Goal: Task Accomplishment & Management: Complete application form

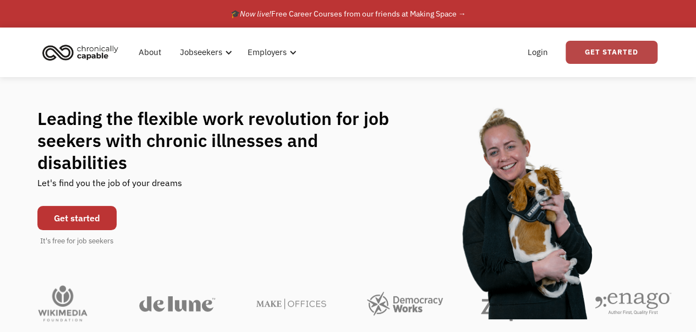
click at [630, 51] on link "Get Started" at bounding box center [612, 52] width 92 height 23
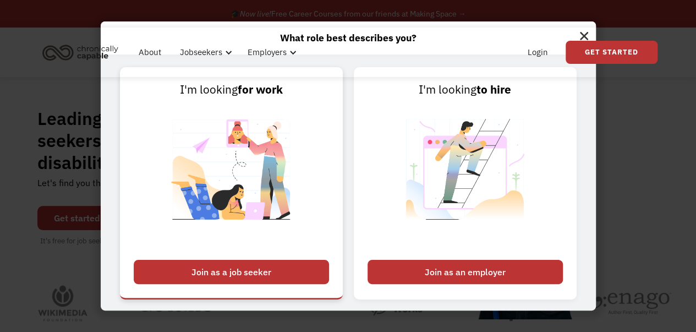
click at [268, 271] on div "Join as a job seeker" at bounding box center [231, 272] width 195 height 24
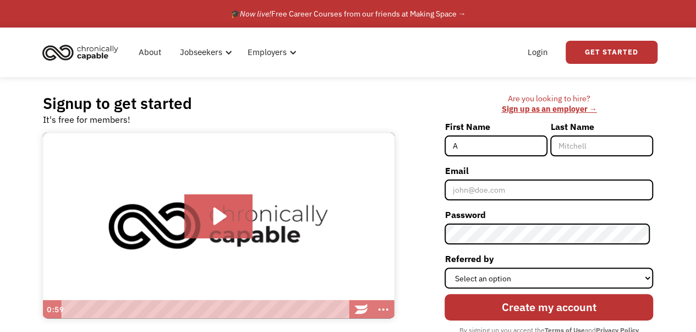
type input "Alexandria"
type input "Austin"
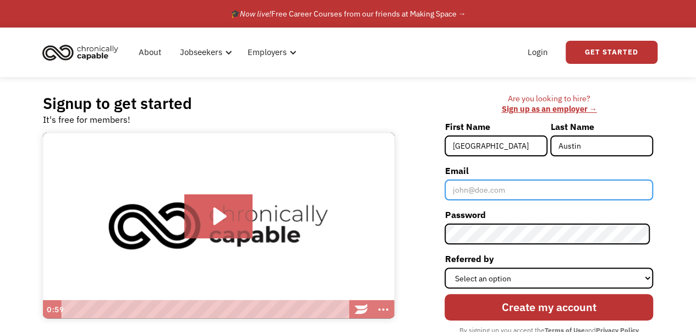
click at [516, 191] on input "Email" at bounding box center [549, 189] width 209 height 21
type input "aliaustin1218@gmail.com"
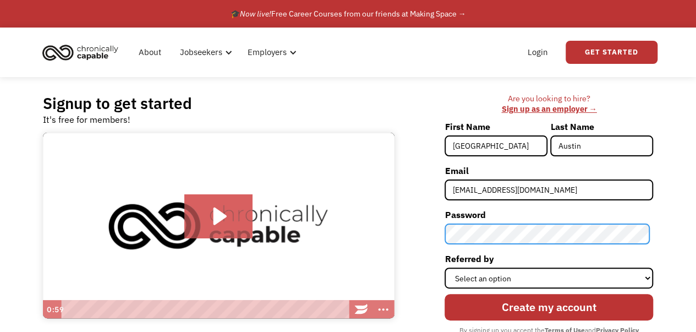
scroll to position [100, 0]
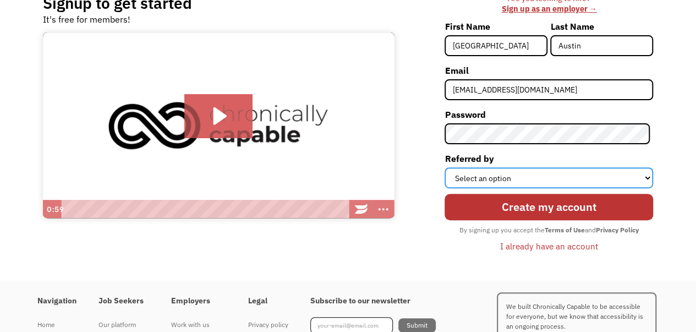
click at [509, 178] on select "Select an option Instagram Facebook Twitter Search Engine News Article Word of …" at bounding box center [549, 177] width 209 height 21
select select "Search Engine"
click at [448, 167] on select "Select an option Instagram Facebook Twitter Search Engine News Article Word of …" at bounding box center [549, 177] width 209 height 21
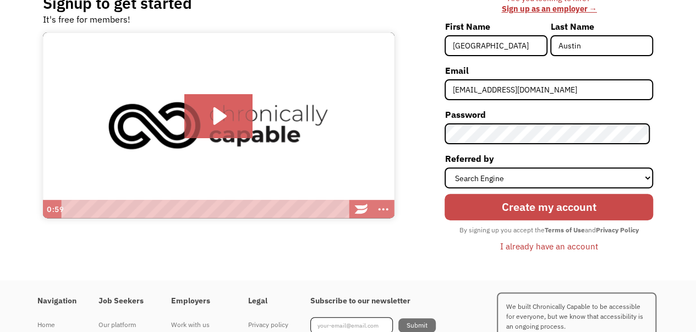
click at [542, 208] on input "Create my account" at bounding box center [549, 207] width 209 height 26
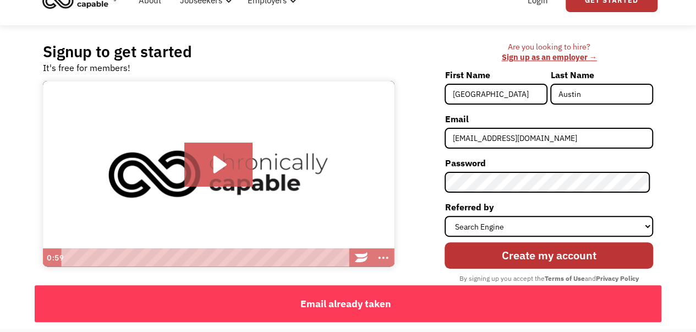
scroll to position [3, 0]
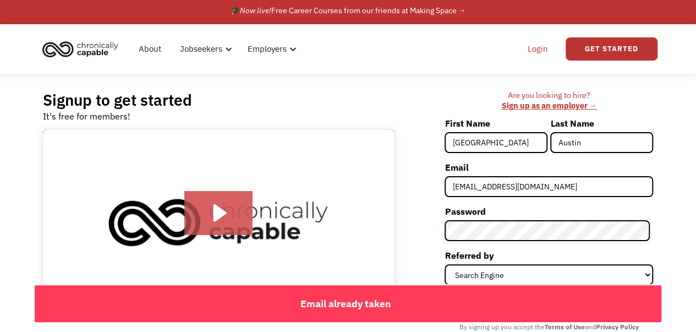
click at [541, 49] on link "Login" at bounding box center [538, 48] width 34 height 35
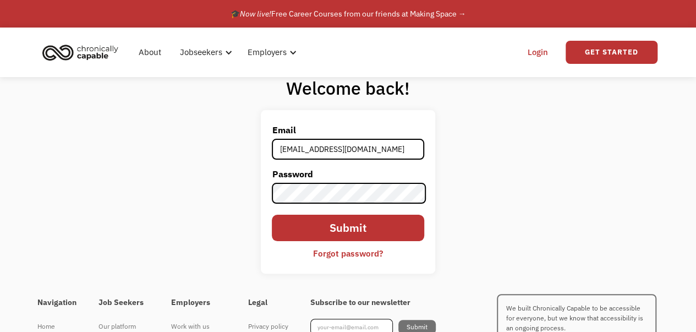
type input "aliaustin1218@gmail.com"
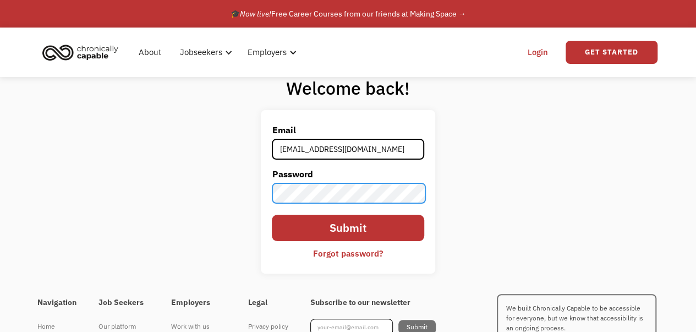
click at [272, 215] on input "Submit" at bounding box center [348, 228] width 152 height 26
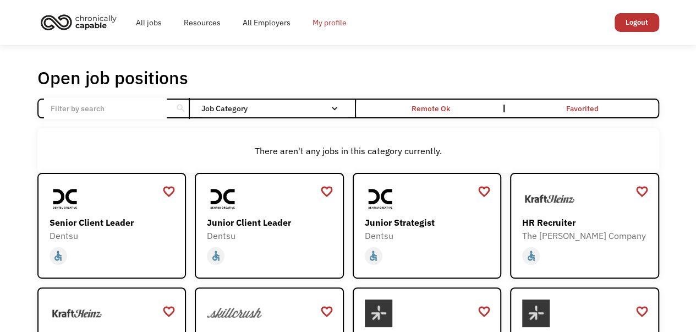
click at [324, 21] on link "My profile" at bounding box center [330, 22] width 56 height 35
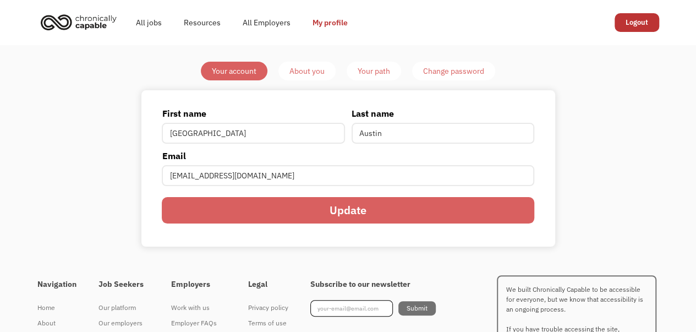
click at [311, 72] on div "About you" at bounding box center [307, 70] width 35 height 13
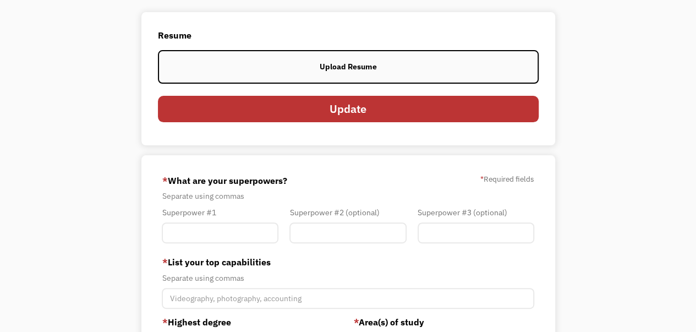
scroll to position [85, 0]
click at [361, 61] on div "Upload Resume" at bounding box center [348, 65] width 57 height 13
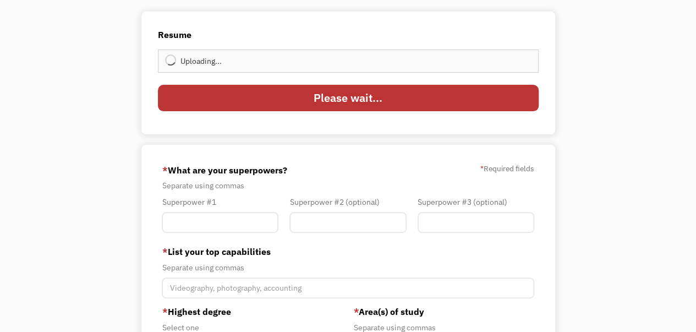
type input "Update"
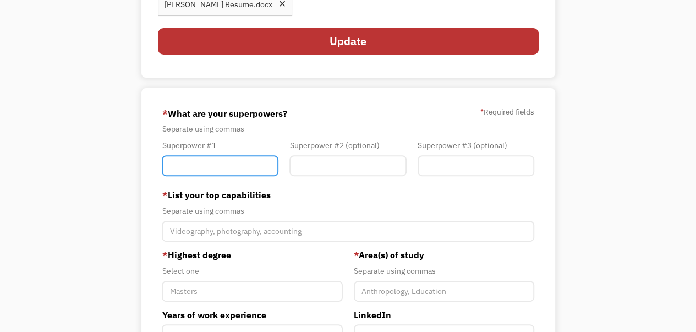
click at [246, 159] on input "Member-You-Update" at bounding box center [220, 165] width 117 height 21
type input "D"
type input "Art & Design"
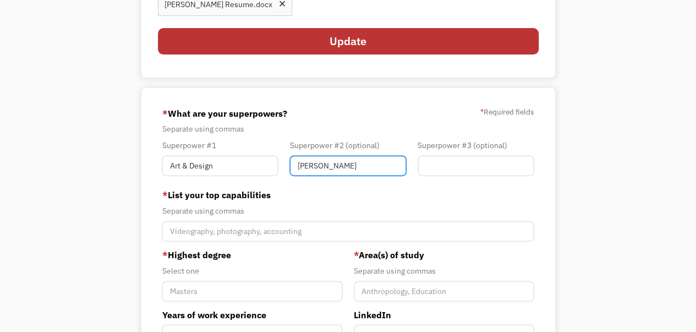
type input "T"
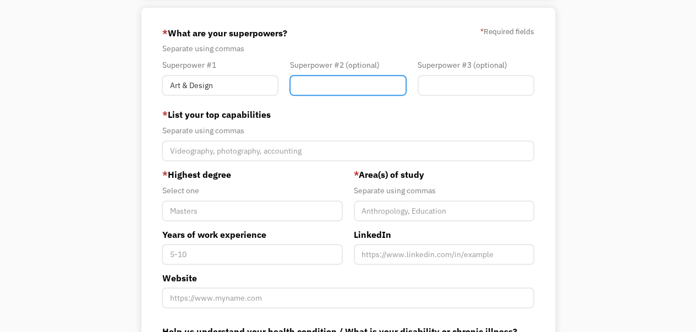
scroll to position [233, 0]
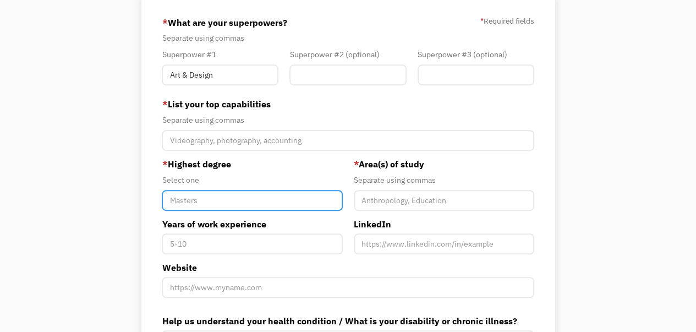
click at [197, 195] on input "Member-You-Update" at bounding box center [252, 200] width 181 height 21
type input "Bachelors"
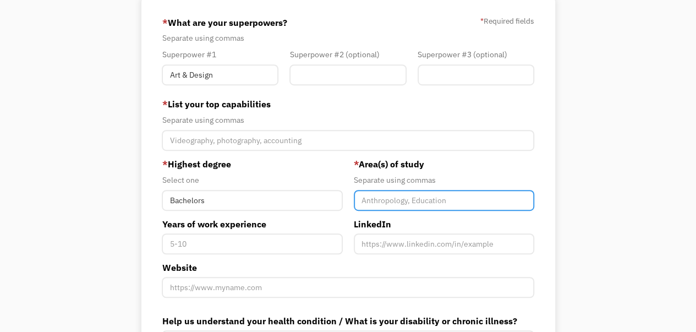
click at [380, 204] on input "Member-You-Update" at bounding box center [444, 200] width 181 height 21
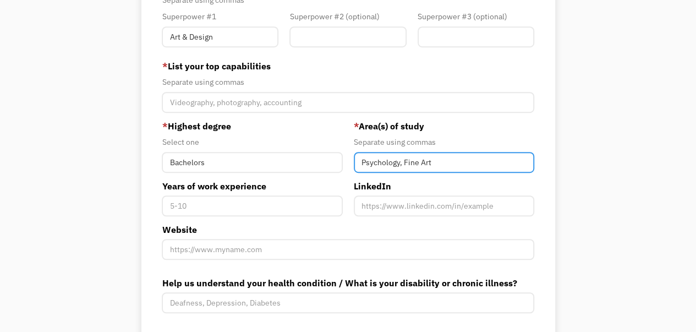
scroll to position [271, 0]
type input "Psychology, Fine Art"
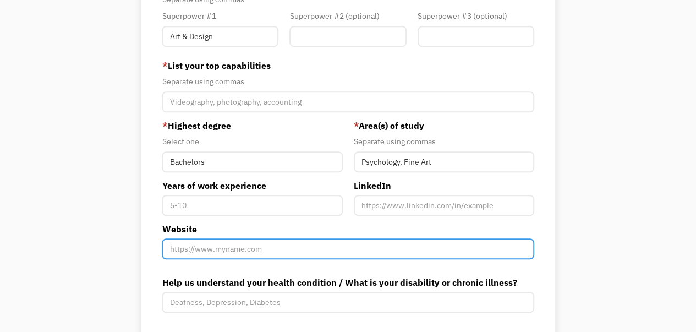
click at [236, 256] on input "Website" at bounding box center [348, 248] width 372 height 21
paste input "https://aliaustin1218.wixsite.com/alexandriaaustin-1"
type input "https://aliaustin1218.wixsite.com/alexandriaaustin-1"
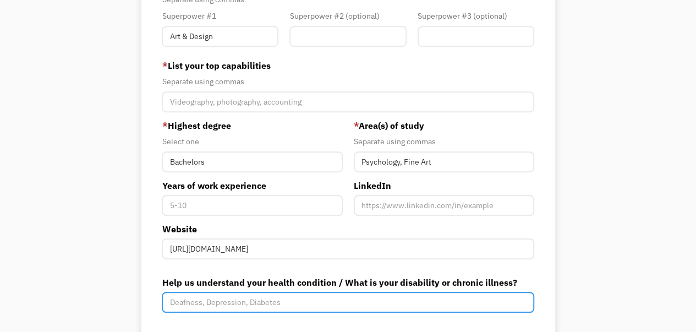
click at [353, 292] on input "Help us understand your health condition / What is your disability or chronic i…" at bounding box center [348, 302] width 372 height 21
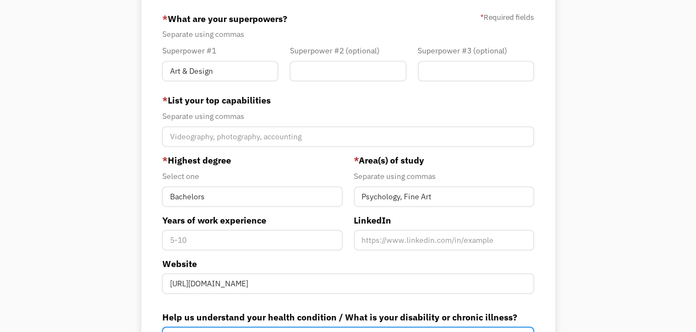
scroll to position [236, 0]
type input "Chronic lower back/SI joint pain- limits mobility"
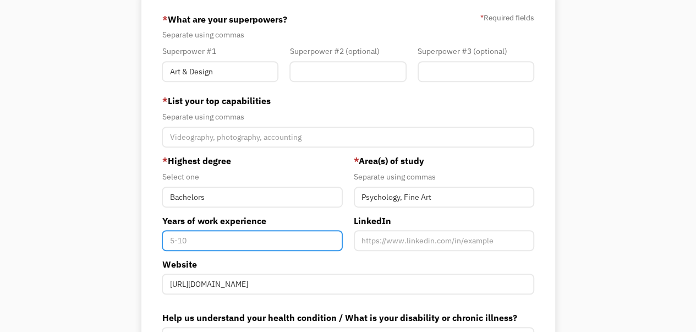
click at [235, 241] on input "Years of work experience" at bounding box center [252, 240] width 181 height 21
type input "8"
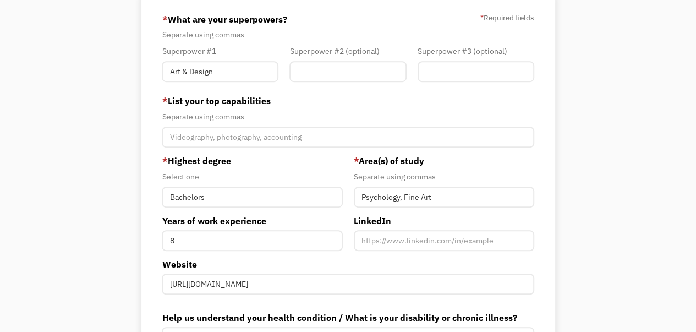
click at [52, 179] on div "Your Account About you Your Path Change password Resume View your current resum…" at bounding box center [348, 126] width 696 height 635
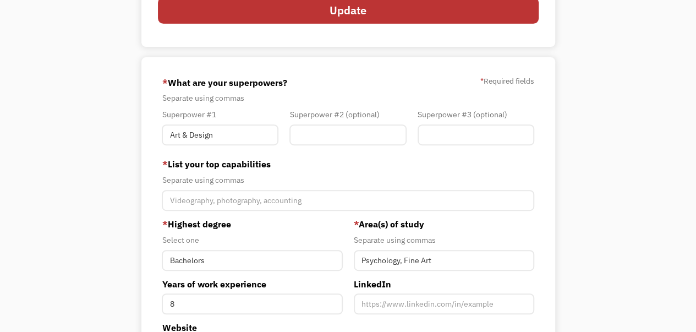
scroll to position [173, 0]
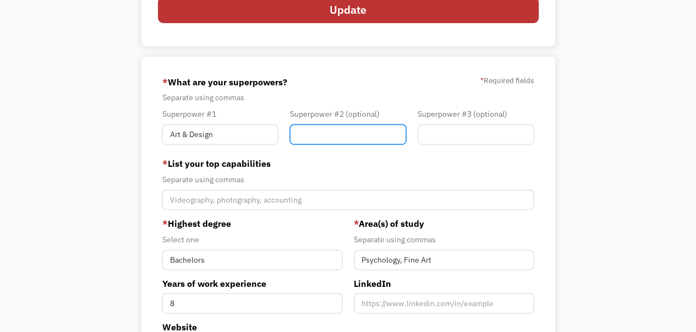
click at [343, 129] on input "Member-You-Update" at bounding box center [348, 134] width 117 height 21
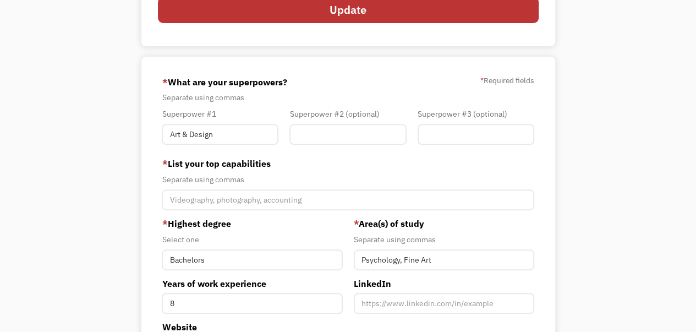
click at [91, 252] on div "Your Account About you Your Path Change password Resume View your current resum…" at bounding box center [349, 189] width 518 height 602
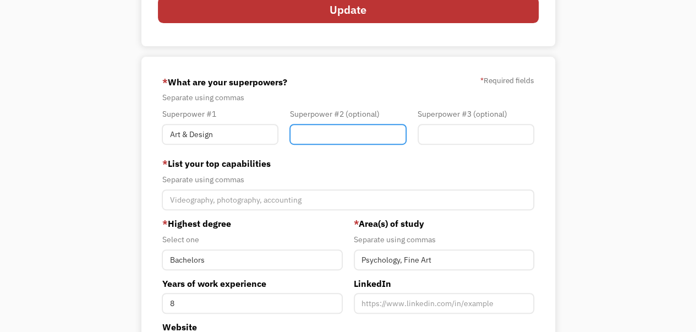
click at [355, 137] on input "Member-You-Update" at bounding box center [348, 134] width 117 height 21
type input "Client-Facing Interaction"
click at [385, 135] on input "Client-Facing Interaction" at bounding box center [348, 134] width 117 height 21
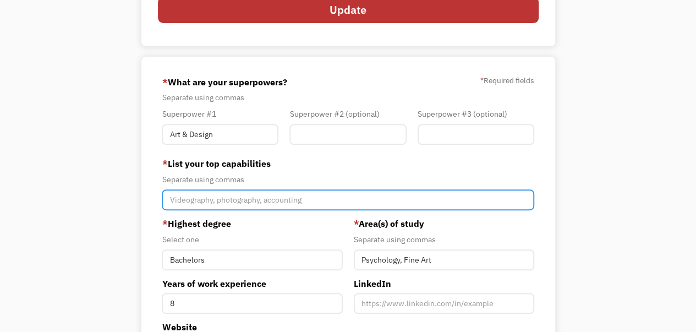
click at [277, 202] on input "Member-You-Update" at bounding box center [348, 199] width 372 height 21
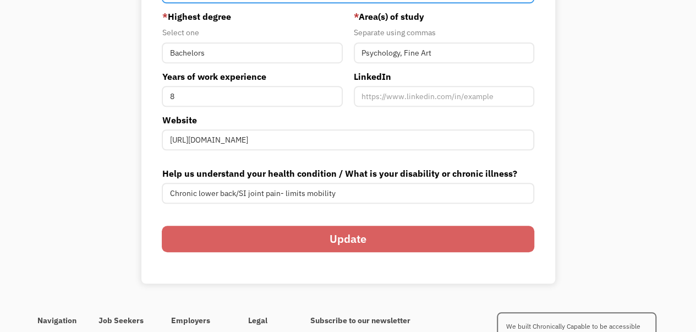
scroll to position [421, 0]
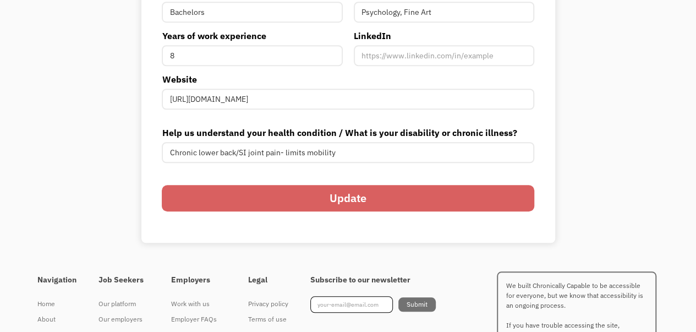
type input "Graphic design, illustration, typing, customer service, childcare, teaching, pr…"
click at [426, 205] on input "Update" at bounding box center [348, 198] width 372 height 26
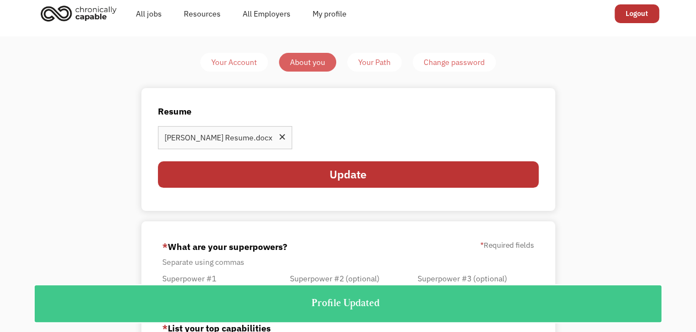
scroll to position [0, 0]
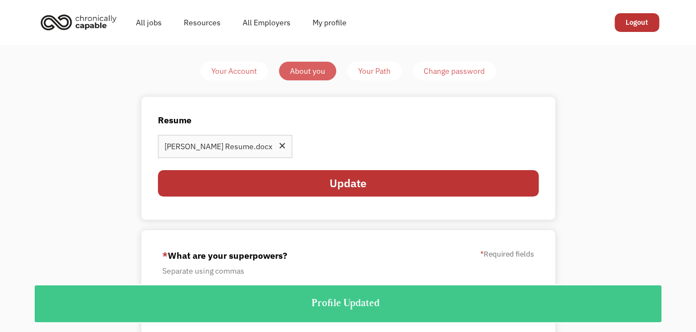
click at [378, 66] on div "Your Path" at bounding box center [374, 70] width 32 height 13
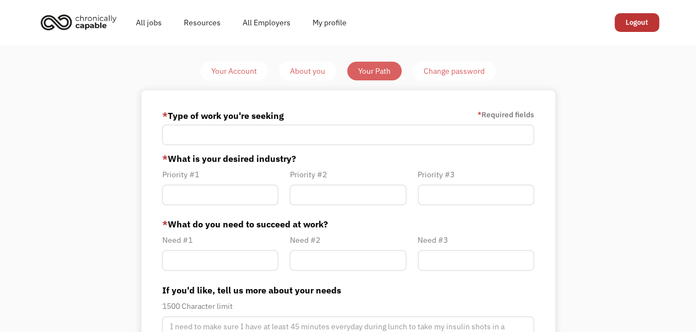
scroll to position [8, 0]
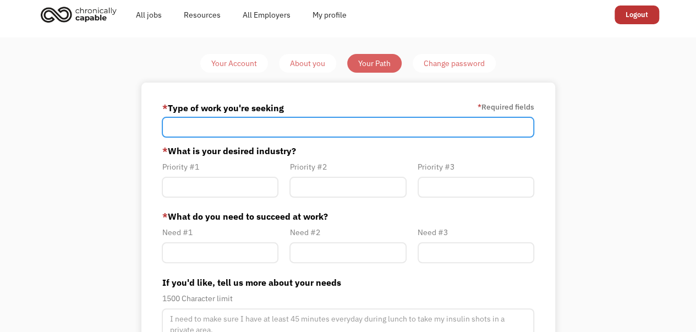
click at [380, 128] on input "Member-Path-Update" at bounding box center [348, 127] width 372 height 21
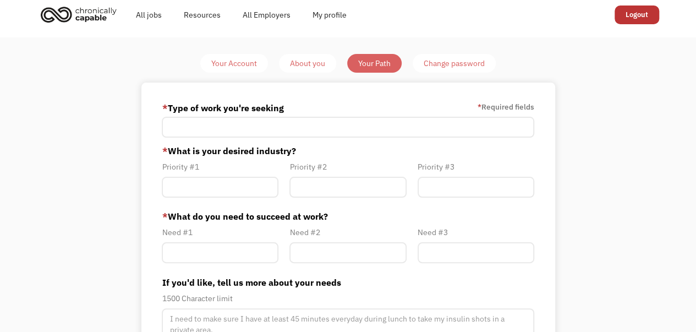
click at [85, 192] on div "Your Account About you Your Path Change password * Type of work you're seeking …" at bounding box center [348, 268] width 696 height 462
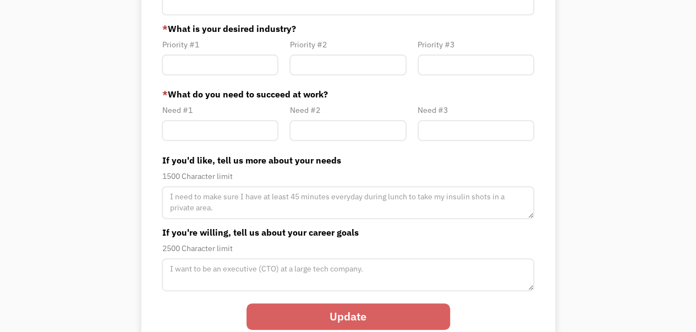
scroll to position [130, 0]
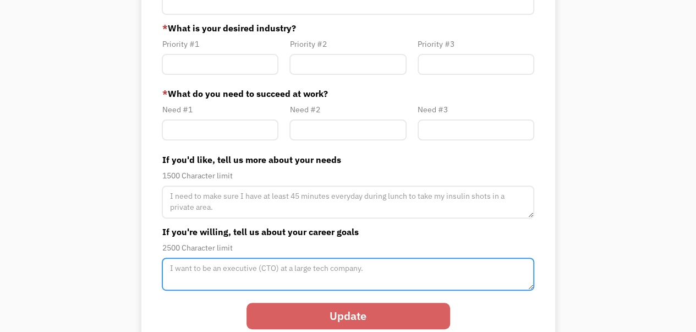
click at [194, 219] on textarea "Member-Path-Update" at bounding box center [348, 202] width 372 height 33
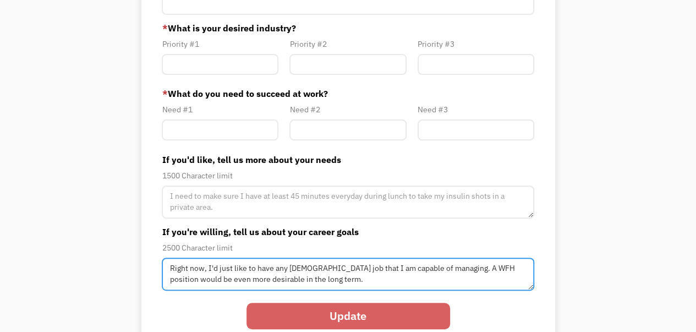
click at [213, 219] on textarea "Right now, I'd just like to have any full time job that I am capable of managin…" at bounding box center [348, 202] width 372 height 33
click at [279, 219] on textarea "Right now, I'd just like to have any [DEMOGRAPHIC_DATA] job that I am capable o…" at bounding box center [348, 202] width 372 height 33
type textarea "Right now, I'd just like to have any full time job that I am capable of managin…"
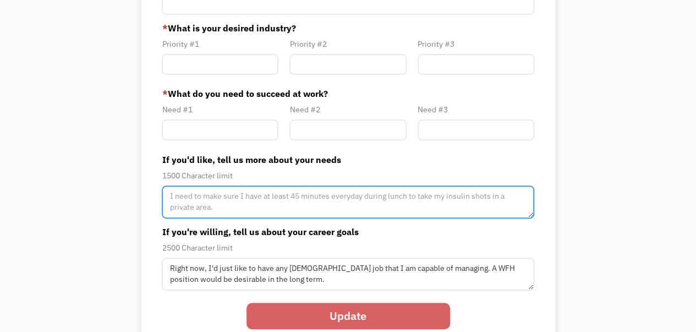
click at [293, 198] on textarea "Member-Path-Update" at bounding box center [348, 202] width 372 height 33
click at [485, 197] on textarea "I cannot stand for extended periods of time. I also cannot preform duties that …" at bounding box center [348, 202] width 372 height 33
click at [419, 214] on textarea "I cannot stand for extended periods of time. I also cannot preform duties that …" at bounding box center [348, 202] width 372 height 33
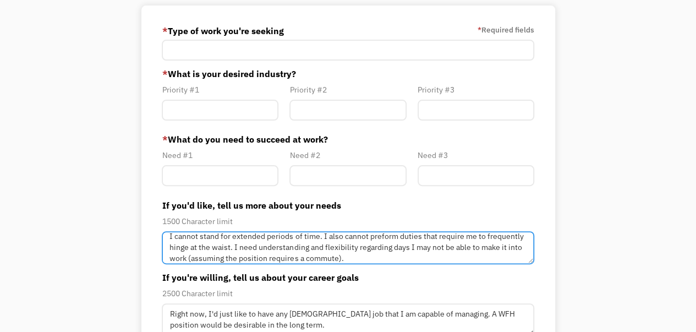
scroll to position [84, 0]
type textarea "I cannot stand for extended periods of time. I also cannot preform duties that …"
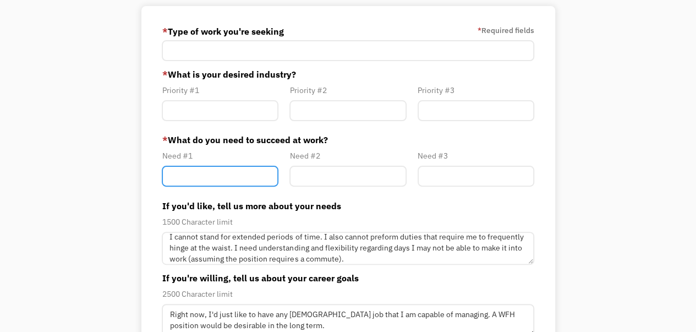
click at [231, 175] on input "Member-Path-Update" at bounding box center [220, 176] width 117 height 21
type input "Sitting down"
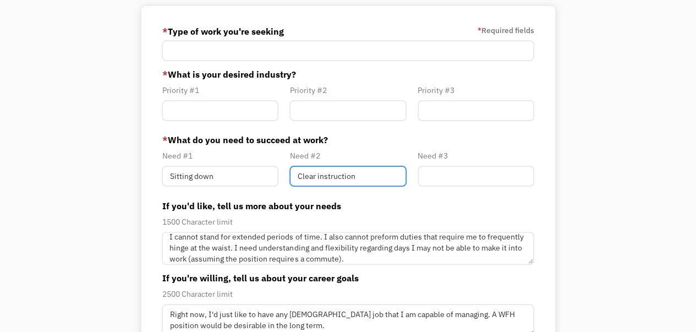
click at [317, 179] on input "Clear instruction" at bounding box center [348, 176] width 117 height 21
type input "Clear expectations & instruction"
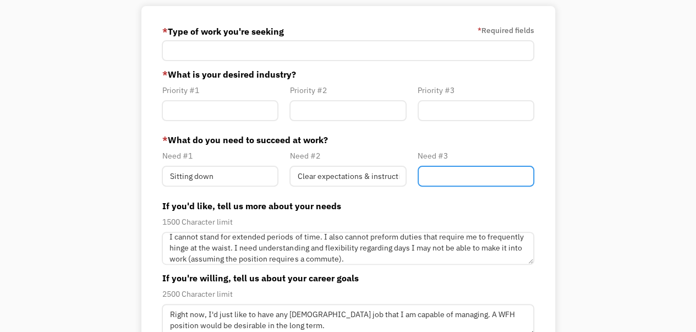
click at [481, 182] on input "Member-Path-Update" at bounding box center [476, 176] width 117 height 21
type input "Understanding supervisor"
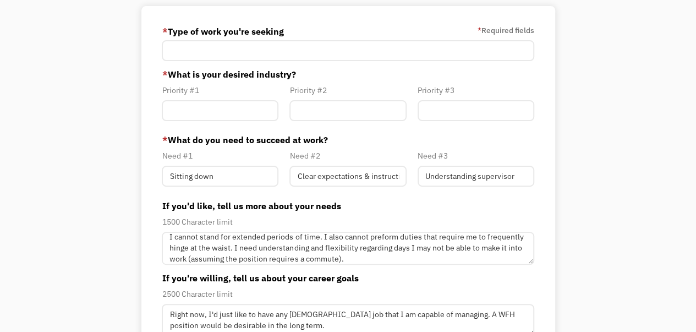
click at [345, 145] on label "* What do you need to succeed at work?" at bounding box center [348, 139] width 372 height 13
click at [237, 114] on input "Member-Path-Update" at bounding box center [220, 110] width 117 height 21
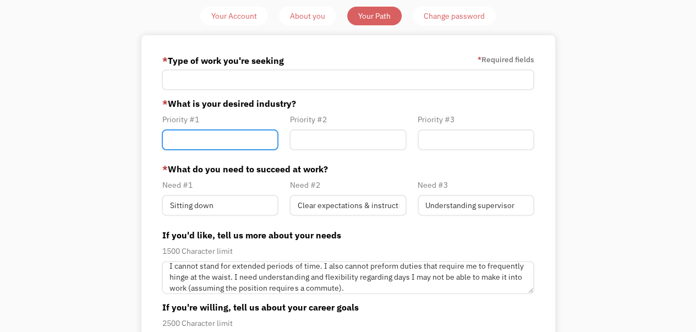
scroll to position [55, 0]
type input "Art/Design"
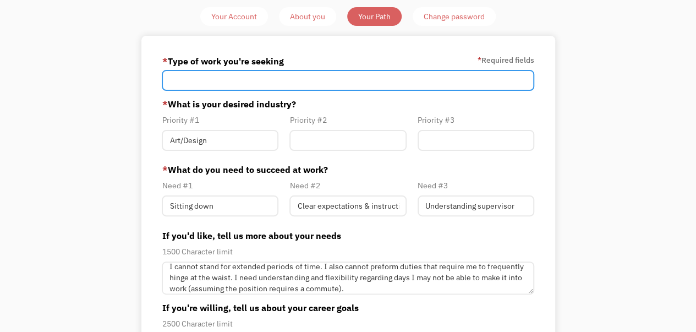
click at [347, 82] on input "Member-Path-Update" at bounding box center [348, 80] width 372 height 21
type input "Full-time, preferably work-from-home"
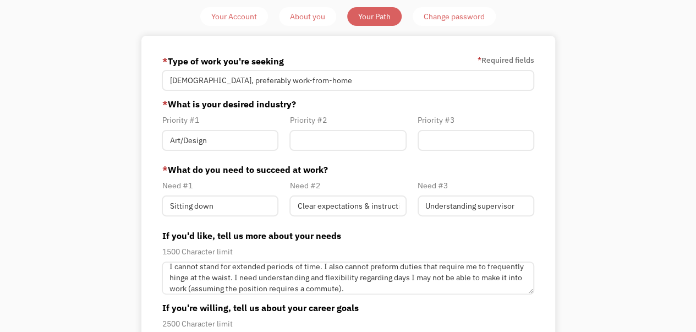
click at [381, 167] on label "* What do you need to succeed at work?" at bounding box center [348, 169] width 372 height 13
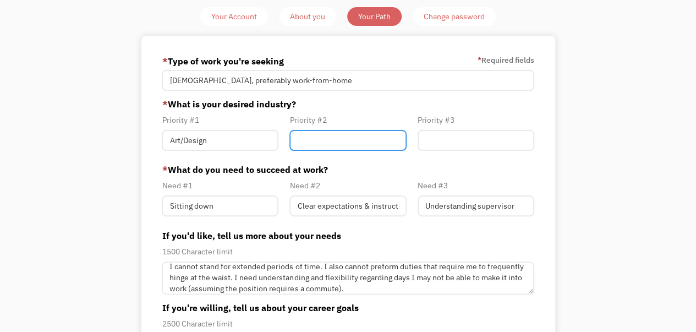
click at [376, 136] on input "Member-Path-Update" at bounding box center [348, 140] width 117 height 21
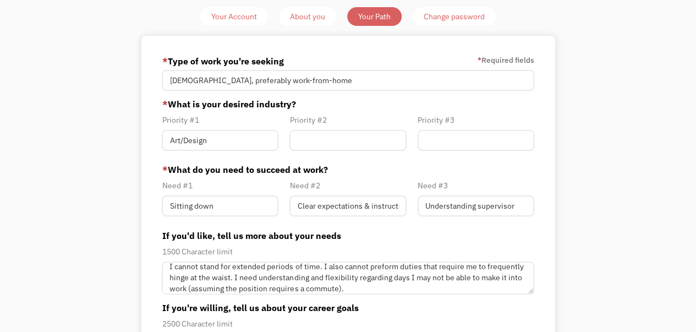
click at [486, 110] on label "* What is your desired industry?" at bounding box center [348, 103] width 372 height 13
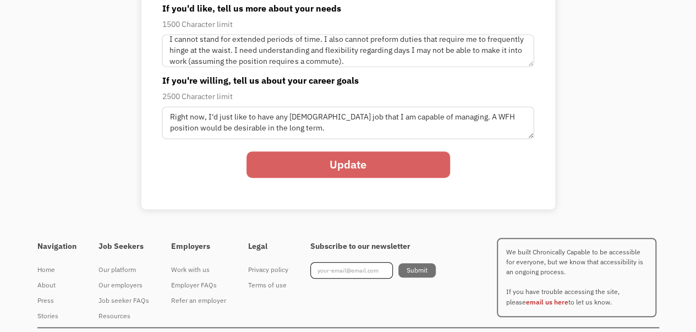
scroll to position [285, 0]
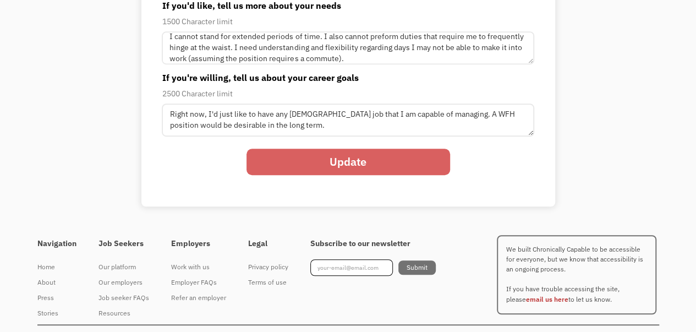
click at [419, 161] on input "Update" at bounding box center [349, 162] width 204 height 26
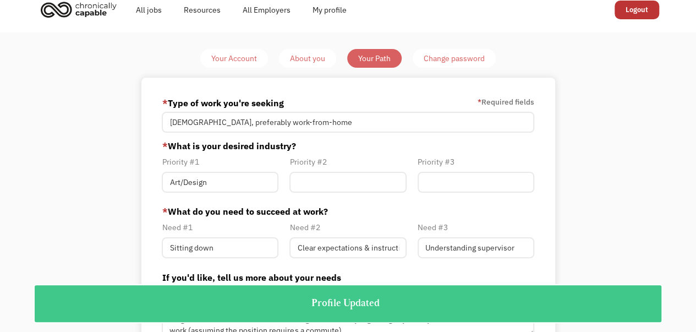
scroll to position [6, 0]
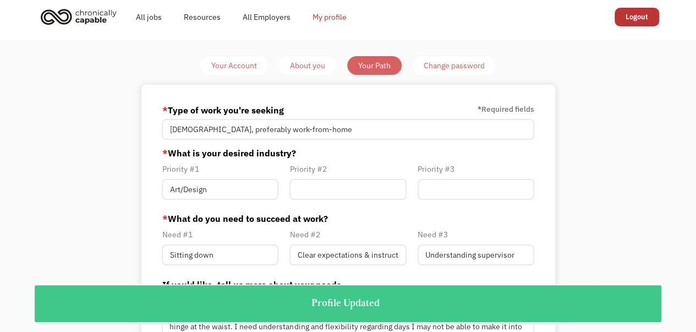
click at [340, 21] on link "My profile" at bounding box center [330, 16] width 56 height 35
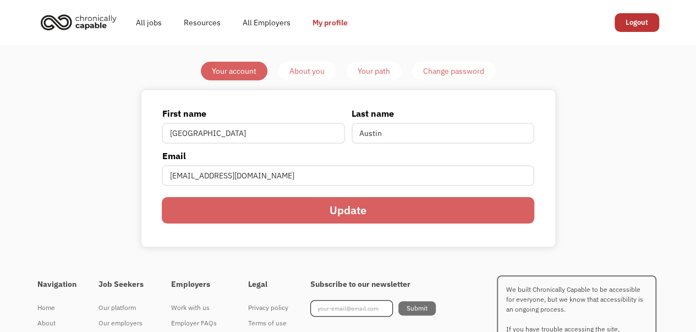
click at [308, 70] on div "About you" at bounding box center [307, 70] width 35 height 13
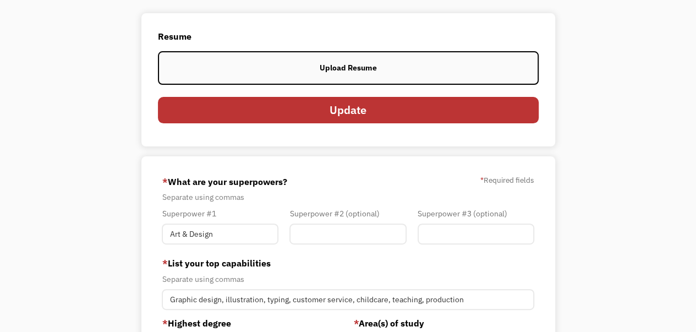
scroll to position [51, 0]
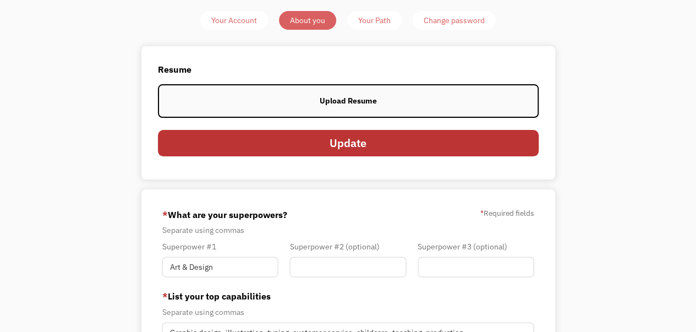
click at [388, 100] on label "Upload Resume" at bounding box center [348, 100] width 381 height 33
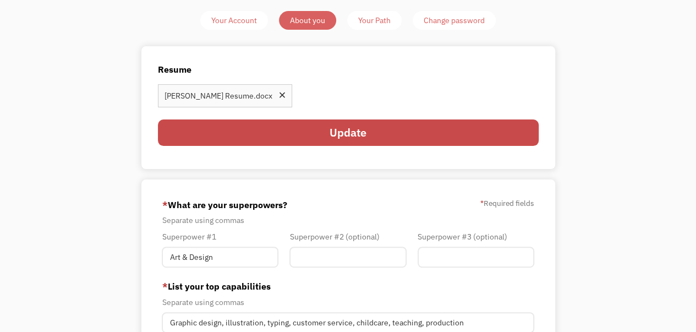
click at [314, 132] on input "Update" at bounding box center [348, 132] width 381 height 26
type input "Please wait..."
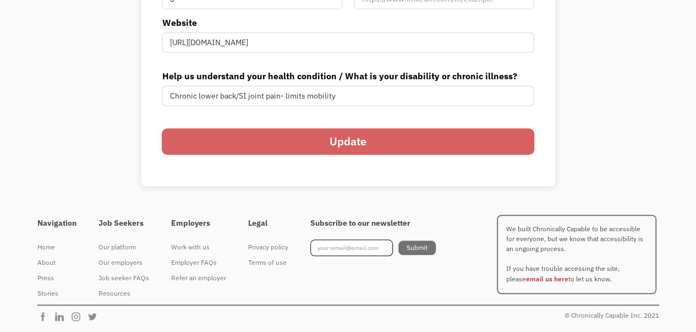
scroll to position [0, 0]
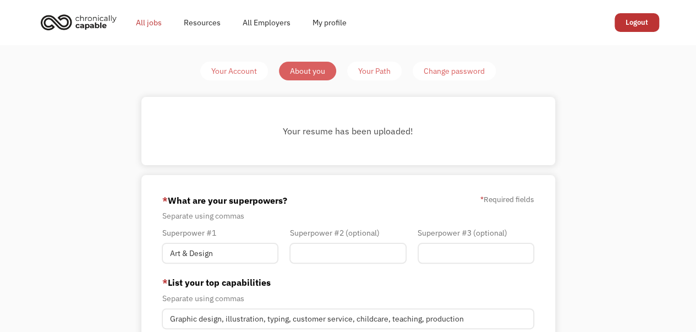
click at [144, 29] on link "All jobs" at bounding box center [149, 22] width 48 height 35
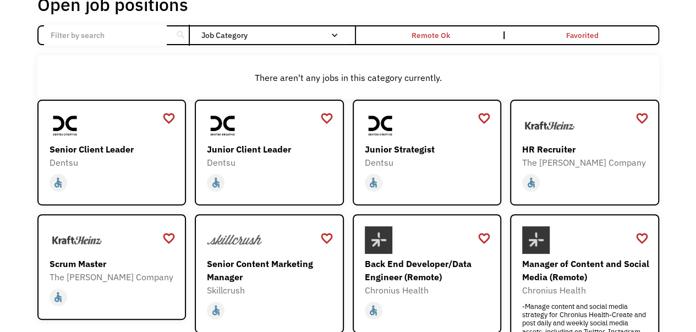
scroll to position [74, 0]
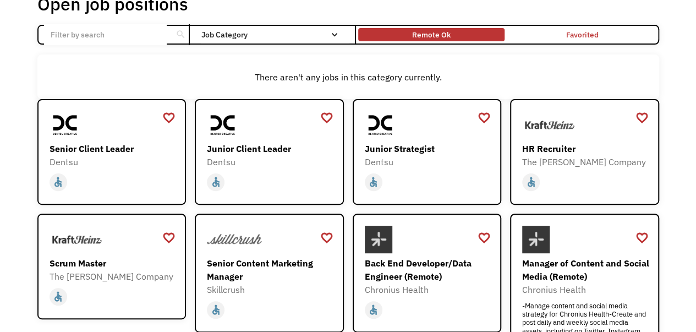
click at [436, 35] on div "Remote Ok" at bounding box center [431, 34] width 39 height 13
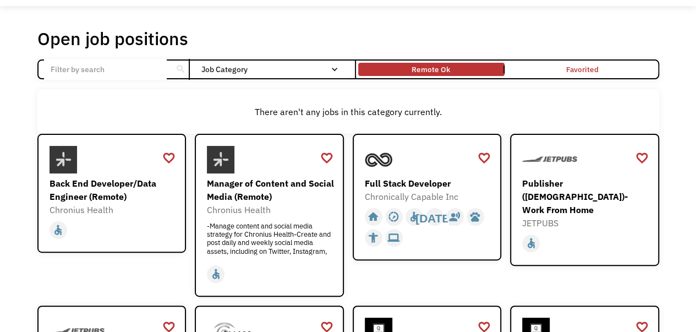
scroll to position [39, 0]
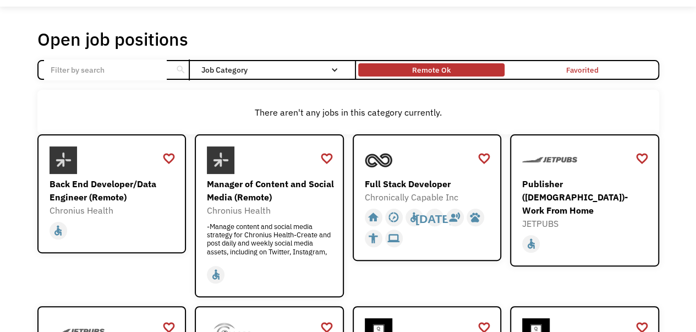
click at [432, 71] on div "Remote Ok" at bounding box center [431, 69] width 39 height 13
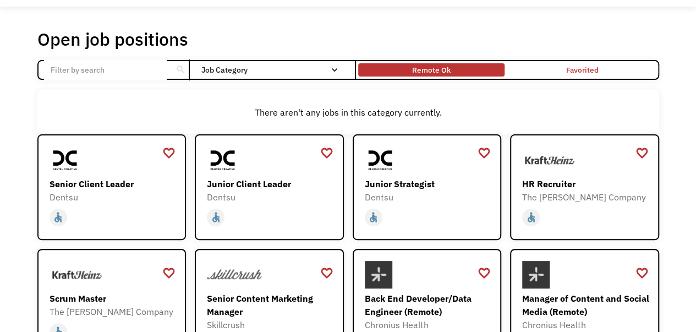
click at [444, 70] on div "Remote Ok" at bounding box center [431, 69] width 39 height 13
